Goal: Task Accomplishment & Management: Manage account settings

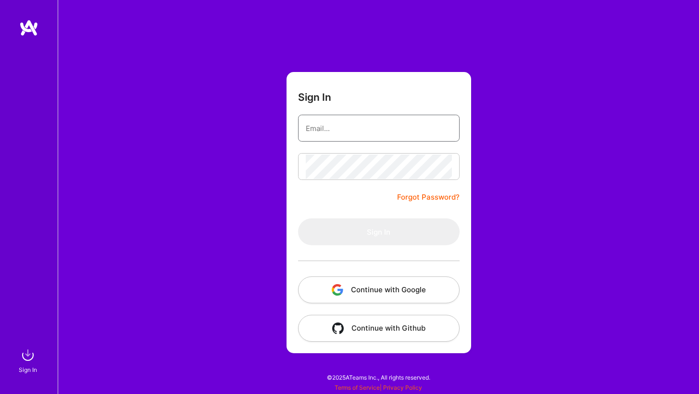
click at [401, 126] on input "email" at bounding box center [379, 128] width 146 height 25
type input "[EMAIL_ADDRESS][DOMAIN_NAME]"
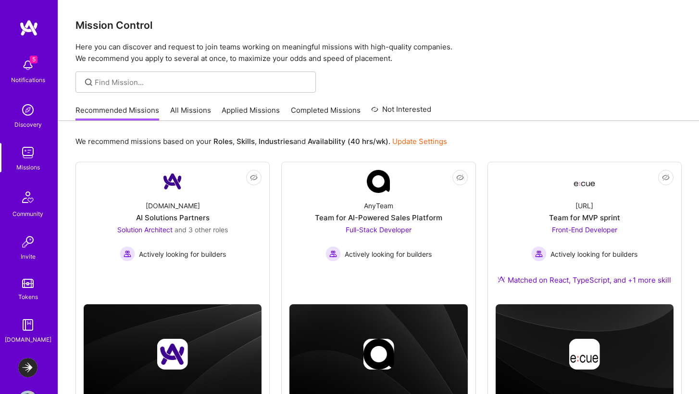
scroll to position [35, 0]
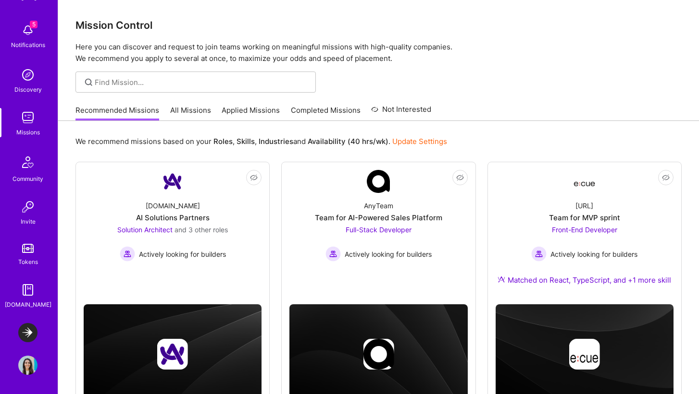
click at [27, 326] on img at bounding box center [27, 332] width 19 height 19
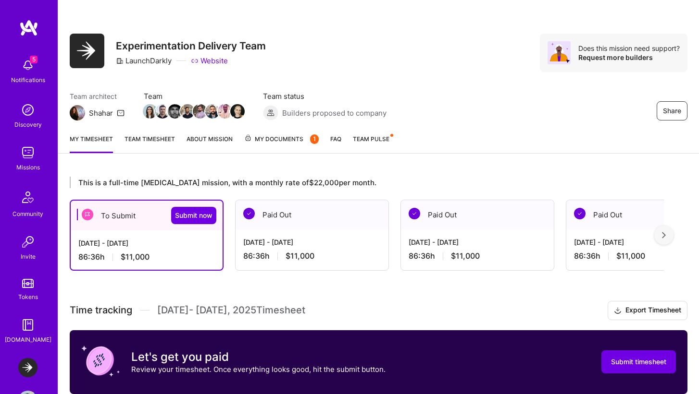
click at [94, 284] on div "This is a full-time [MEDICAL_DATA] mission, with a monthly rate of $22,000 per …" at bounding box center [378, 354] width 640 height 378
click at [281, 137] on span "My Documents 1" at bounding box center [281, 139] width 74 height 11
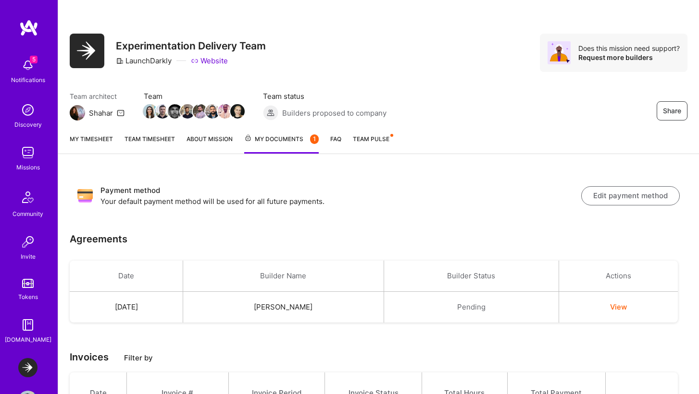
scroll to position [35, 0]
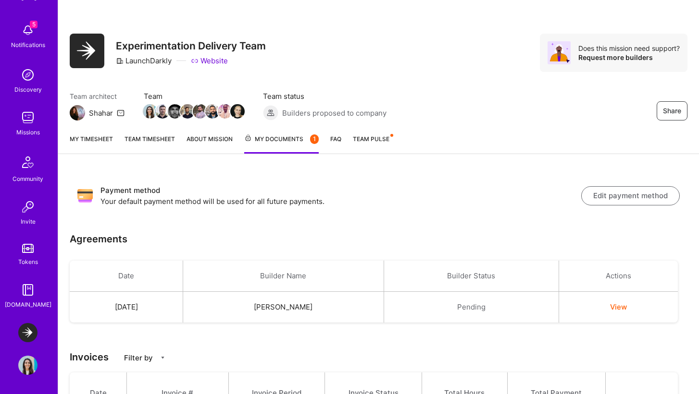
click at [26, 363] on img at bounding box center [27, 365] width 19 height 19
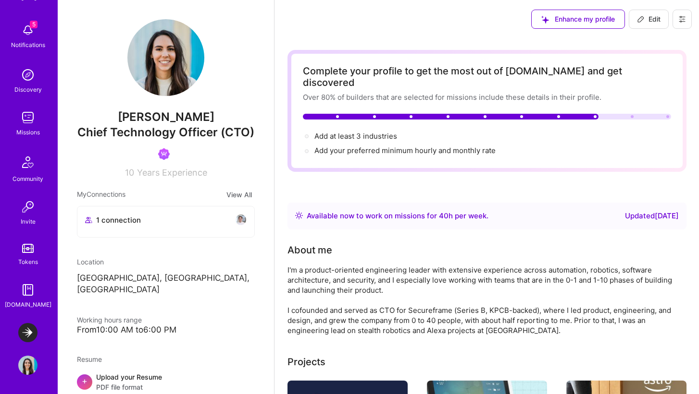
click at [26, 370] on img at bounding box center [27, 365] width 19 height 19
click at [30, 294] on img at bounding box center [27, 290] width 19 height 19
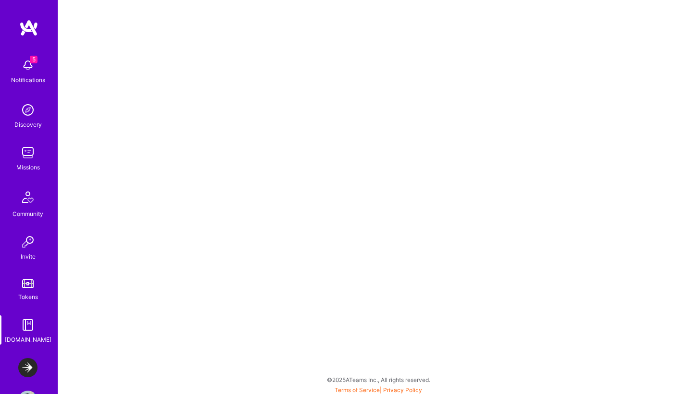
click at [25, 370] on img at bounding box center [27, 367] width 19 height 19
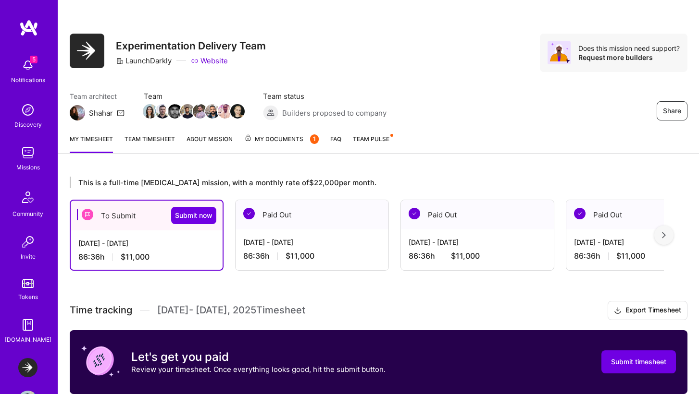
scroll to position [35, 0]
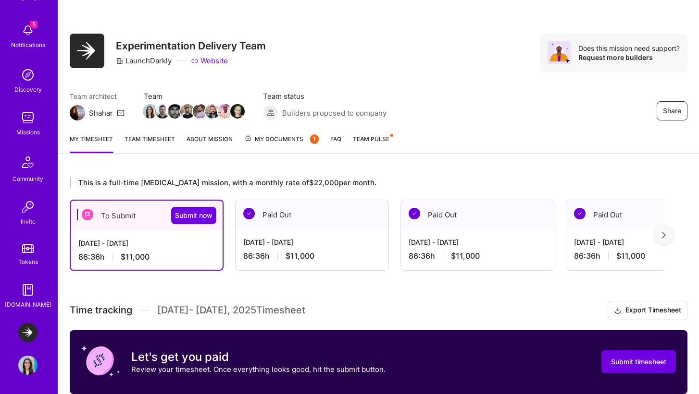
click at [28, 368] on img at bounding box center [27, 365] width 19 height 19
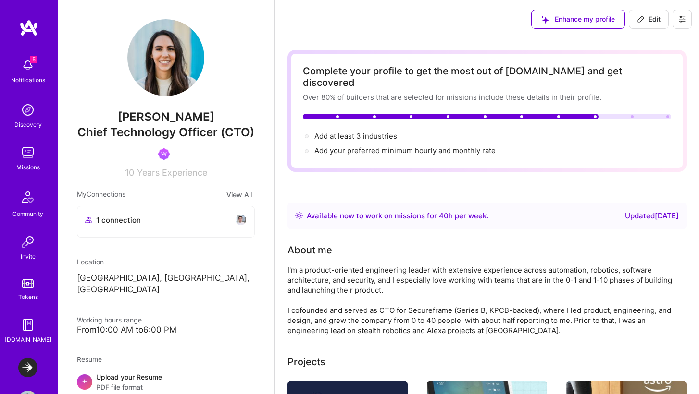
click at [678, 17] on icon at bounding box center [682, 19] width 8 height 8
click at [665, 39] on button "Settings" at bounding box center [655, 41] width 72 height 25
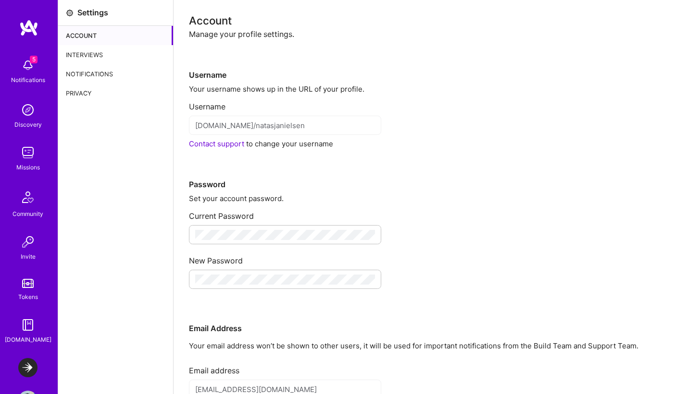
click at [124, 53] on div "Interviews" at bounding box center [115, 54] width 115 height 19
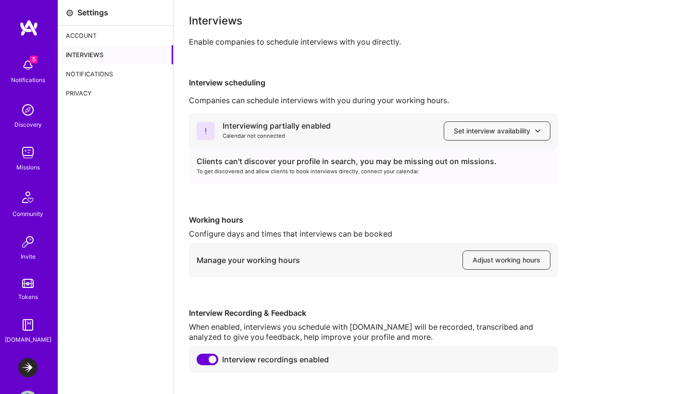
click at [124, 69] on div "Notifications" at bounding box center [115, 73] width 115 height 19
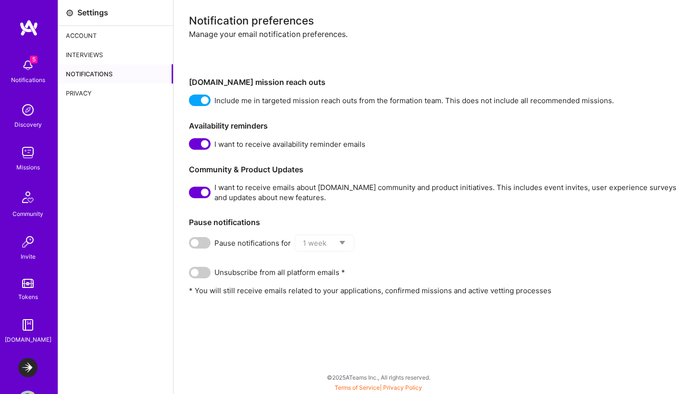
click at [120, 92] on div "Privacy" at bounding box center [115, 93] width 115 height 19
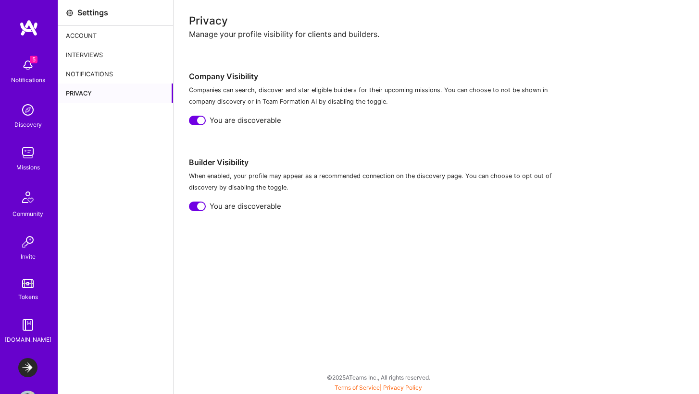
click at [131, 32] on div "Account" at bounding box center [115, 35] width 115 height 19
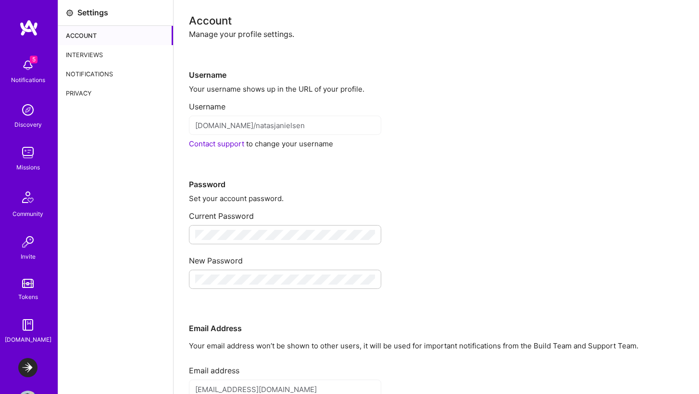
click at [27, 62] on img at bounding box center [27, 65] width 19 height 19
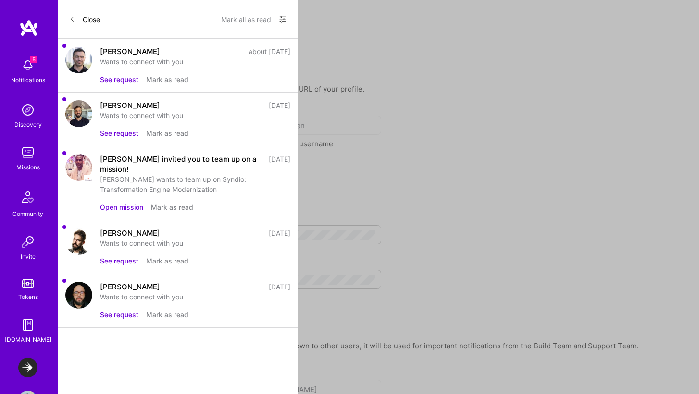
click at [174, 311] on button "Mark as read" at bounding box center [167, 315] width 42 height 10
click at [180, 209] on button "Mark as read" at bounding box center [172, 207] width 42 height 10
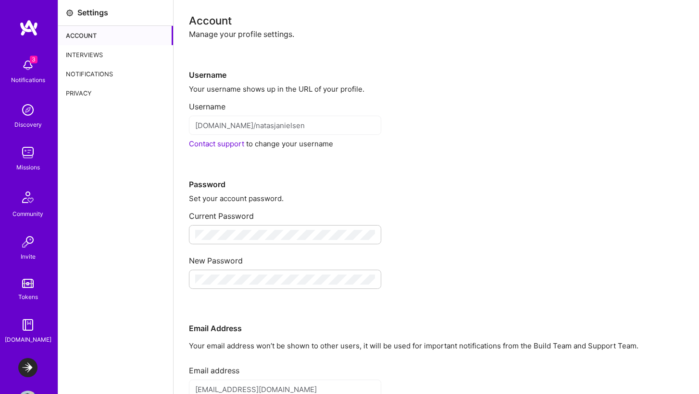
click at [383, 164] on div "3 3 Notifications Discovery Missions Community Invite Tokens [DOMAIN_NAME] Laun…" at bounding box center [349, 244] width 699 height 489
click at [22, 369] on img at bounding box center [27, 367] width 19 height 19
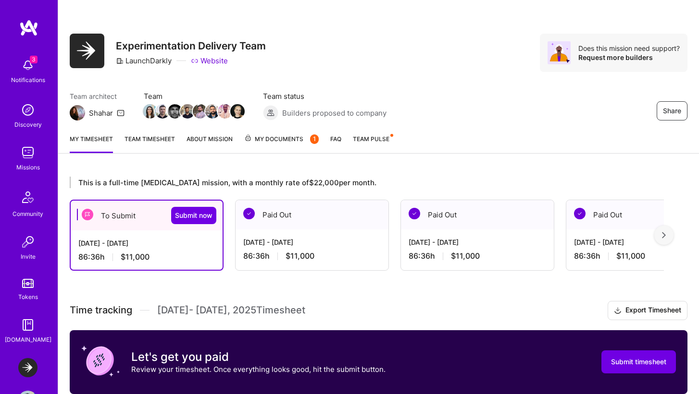
click at [27, 75] on div "Notifications" at bounding box center [28, 80] width 34 height 10
click at [24, 68] on div "3 Notifications Discovery Missions Community Invite Tokens [DOMAIN_NAME]" at bounding box center [29, 199] width 58 height 291
